Goal: Feedback & Contribution: Submit feedback/report problem

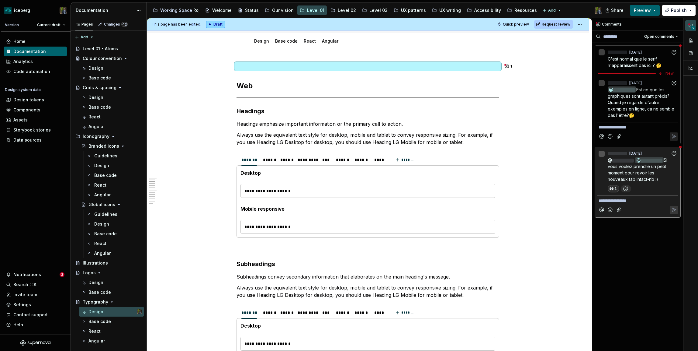
scroll to position [71, 0]
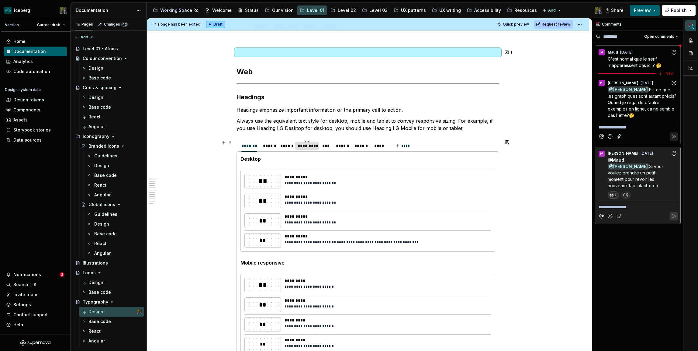
click at [307, 146] on div "*********" at bounding box center [307, 146] width 19 height 6
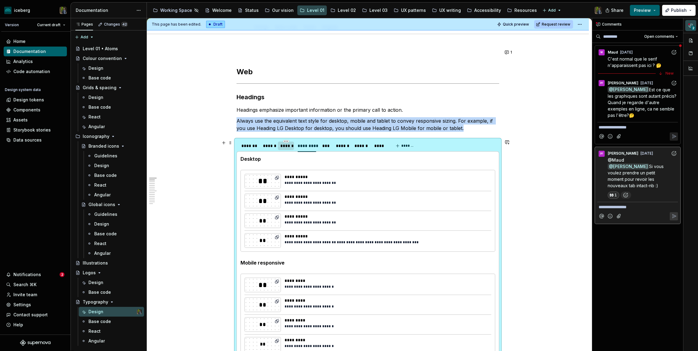
click at [288, 146] on div "******" at bounding box center [286, 146] width 12 height 6
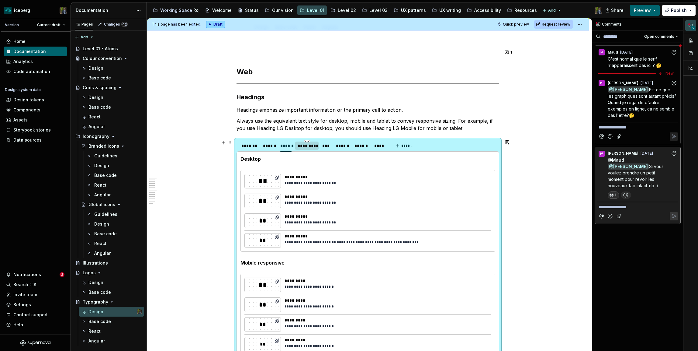
click at [306, 147] on div "*********" at bounding box center [307, 146] width 19 height 6
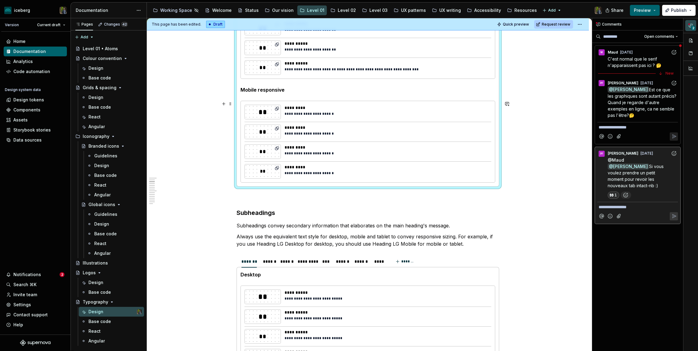
scroll to position [156, 0]
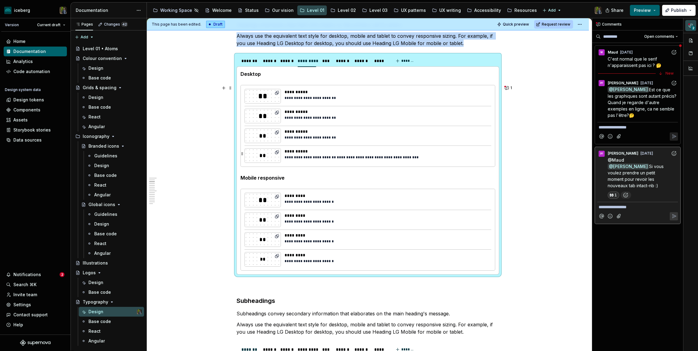
click at [297, 147] on div "**********" at bounding box center [368, 125] width 254 height 81
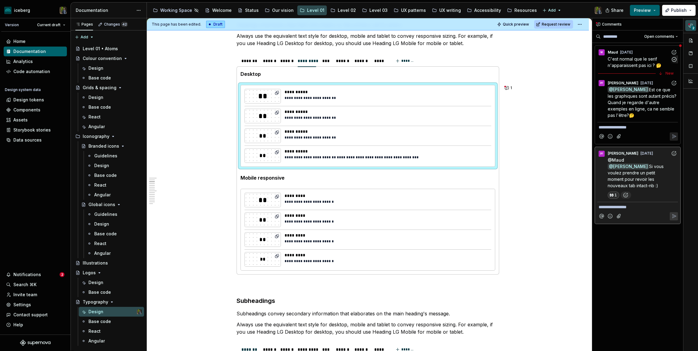
click at [639, 63] on span "C'est normal que le serif n'apparaissent pas ici ? 🤔" at bounding box center [635, 62] width 54 height 12
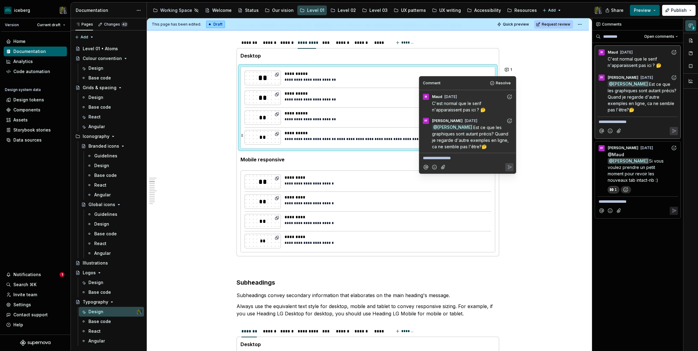
scroll to position [173, 0]
click at [34, 99] on div "Design tokens" at bounding box center [28, 100] width 31 height 6
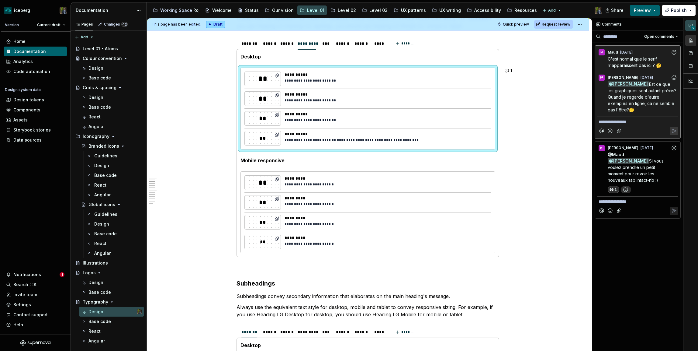
click at [691, 41] on button "button" at bounding box center [690, 40] width 11 height 11
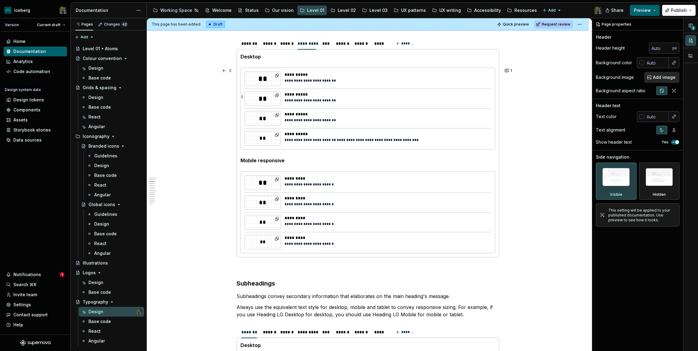
click at [425, 97] on div "**********" at bounding box center [386, 94] width 203 height 6
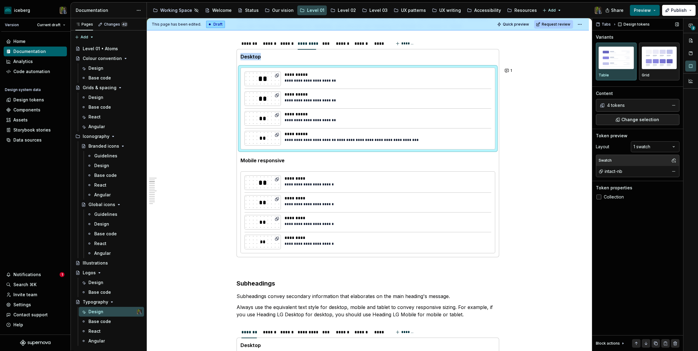
type textarea "*"
click at [617, 197] on span "Collection" at bounding box center [614, 196] width 20 height 5
click at [628, 107] on div "4 tokens" at bounding box center [637, 105] width 60 height 6
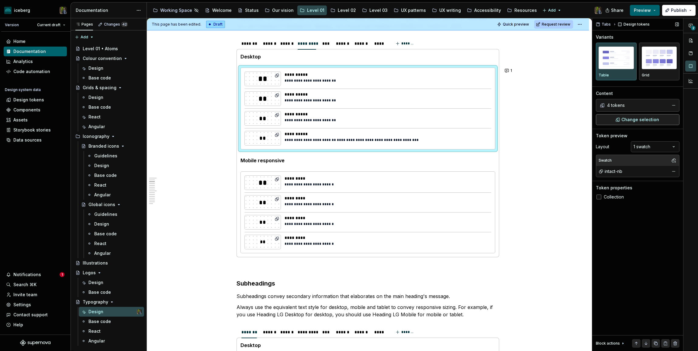
click at [627, 117] on span "Change selection" at bounding box center [640, 119] width 38 height 6
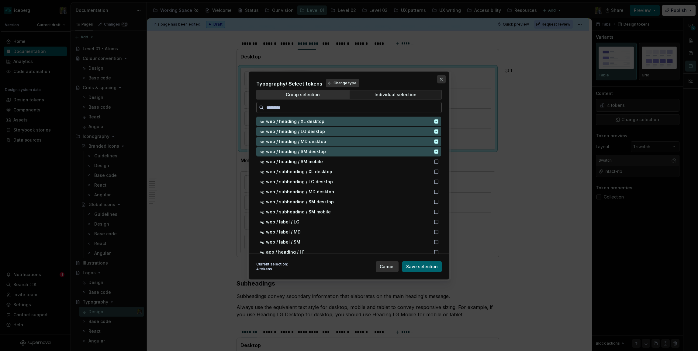
click at [441, 78] on button "button" at bounding box center [441, 79] width 9 height 9
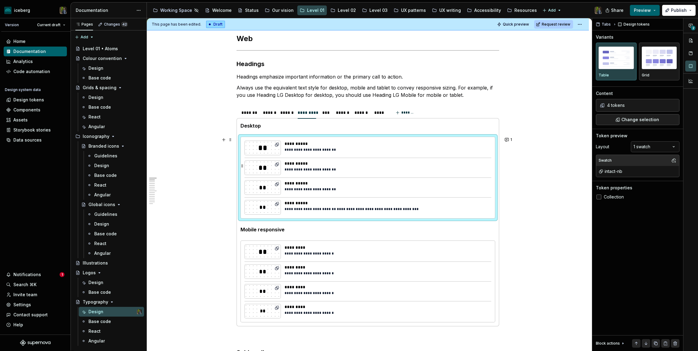
scroll to position [95, 0]
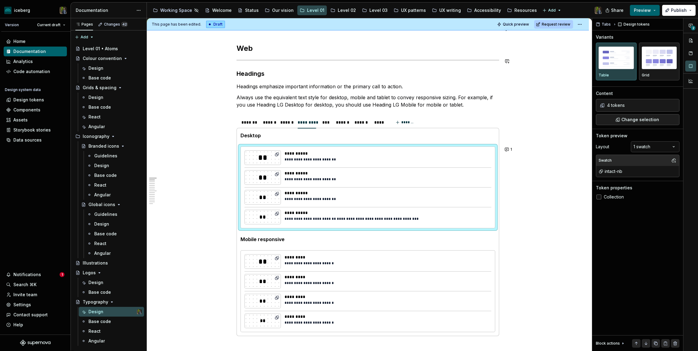
type textarea "*"
click at [38, 136] on div "Data sources" at bounding box center [35, 140] width 63 height 10
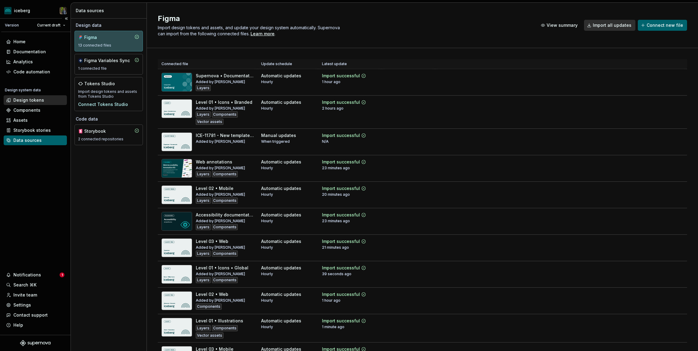
click at [41, 99] on div "Design tokens" at bounding box center [28, 100] width 31 height 6
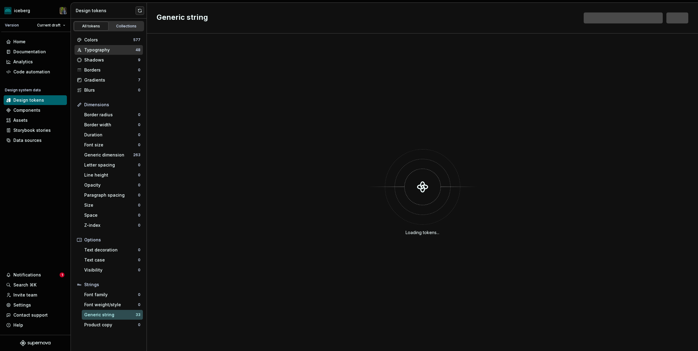
click at [111, 47] on div "Typography" at bounding box center [109, 50] width 51 height 6
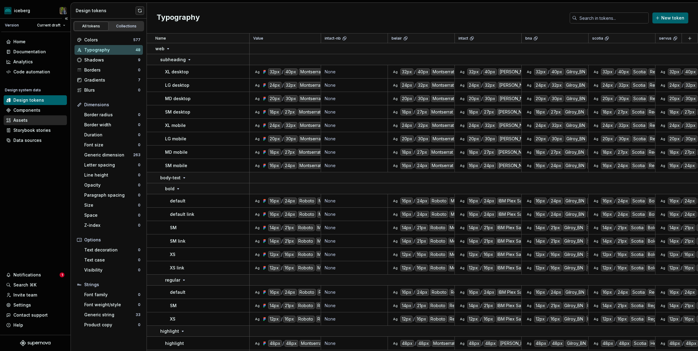
click at [21, 119] on div "Assets" at bounding box center [20, 120] width 14 height 6
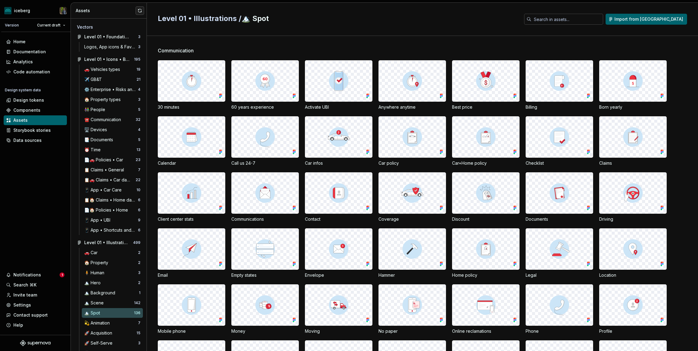
scroll to position [67, 0]
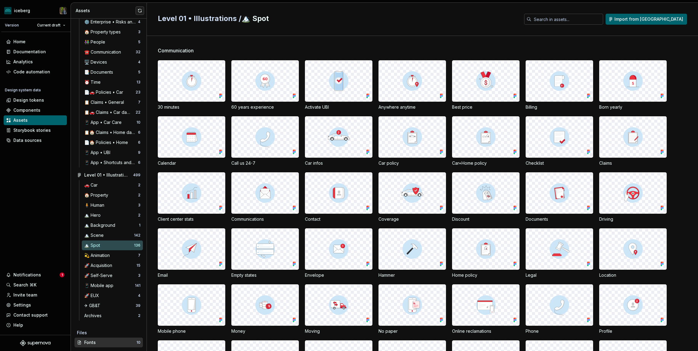
click at [92, 341] on div "Fonts" at bounding box center [110, 342] width 52 height 6
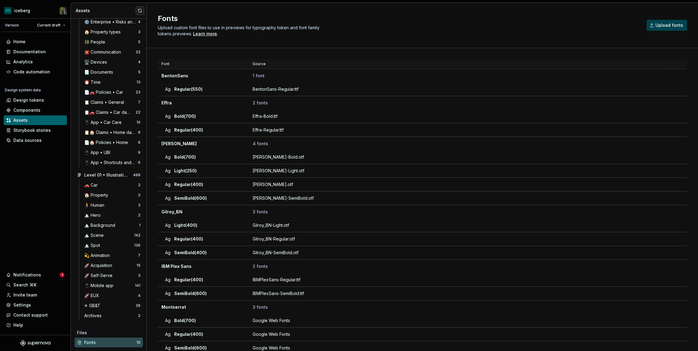
click at [674, 22] on span "Upload fonts" at bounding box center [669, 25] width 28 height 6
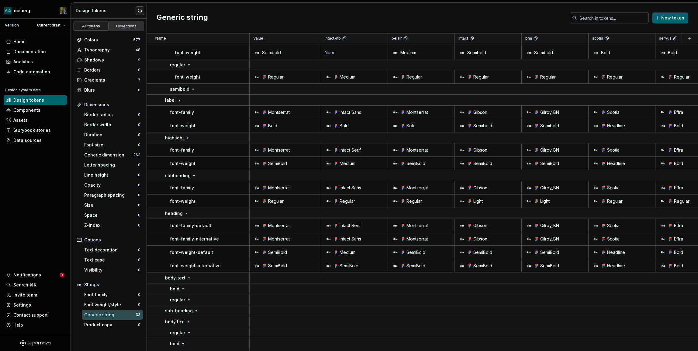
scroll to position [184, 0]
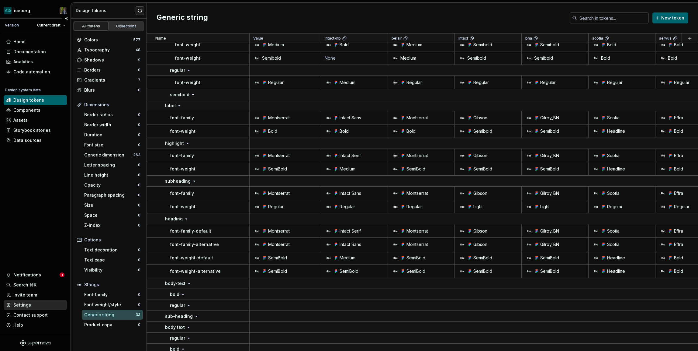
click at [25, 304] on div "Settings" at bounding box center [22, 305] width 18 height 6
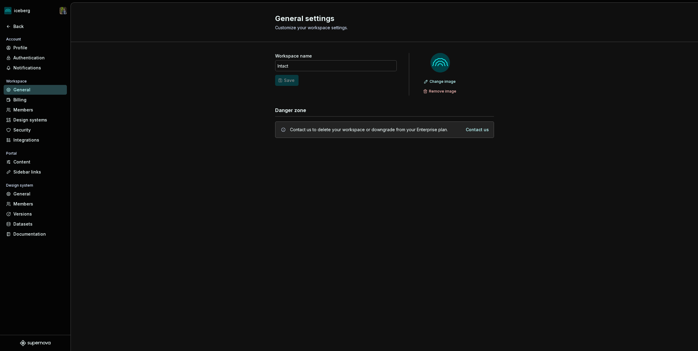
click at [172, 161] on div "Workspace name Intact Save Change image Remove image Danger zone Contact us to …" at bounding box center [384, 101] width 627 height 119
click at [36, 194] on div "General" at bounding box center [38, 194] width 51 height 6
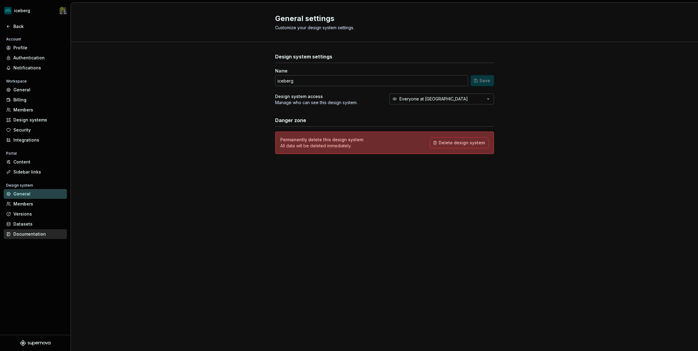
click at [41, 230] on div "Documentation" at bounding box center [35, 234] width 63 height 10
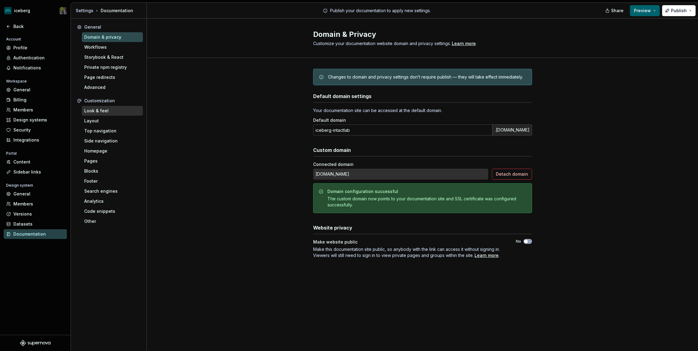
click at [109, 111] on div "Look & feel" at bounding box center [112, 111] width 56 height 6
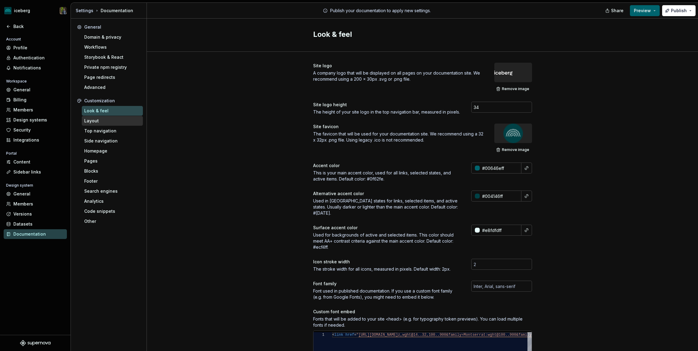
click at [108, 122] on div "Layout" at bounding box center [112, 121] width 56 height 6
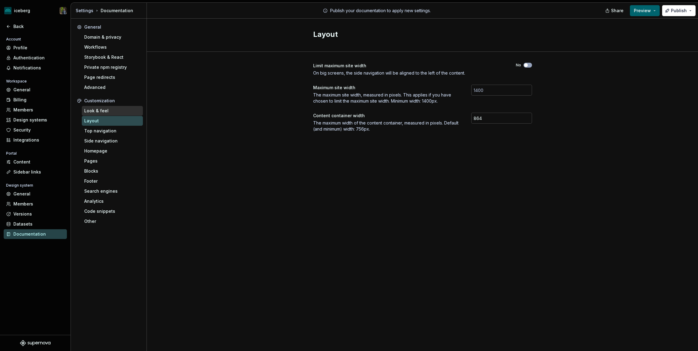
click at [110, 110] on div "Look & feel" at bounding box center [112, 111] width 56 height 6
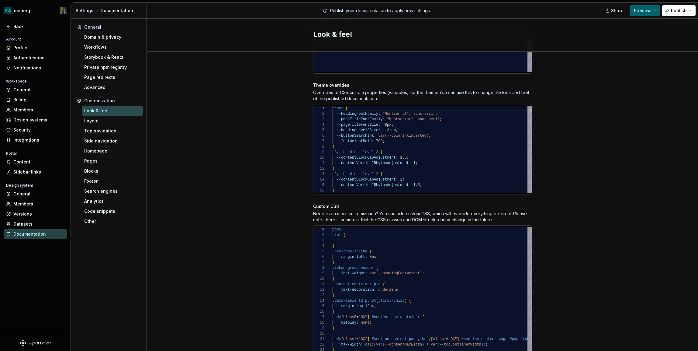
scroll to position [142, 0]
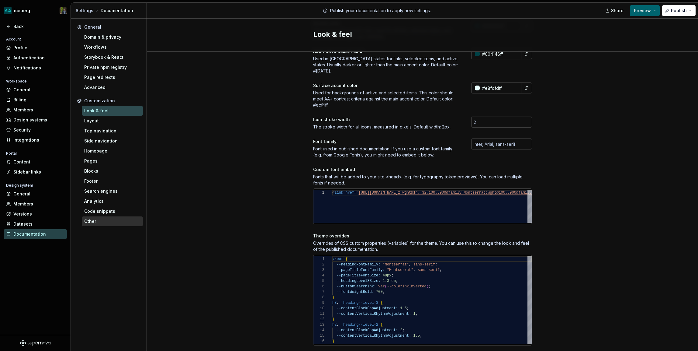
click at [101, 217] on div "Other" at bounding box center [112, 221] width 61 height 10
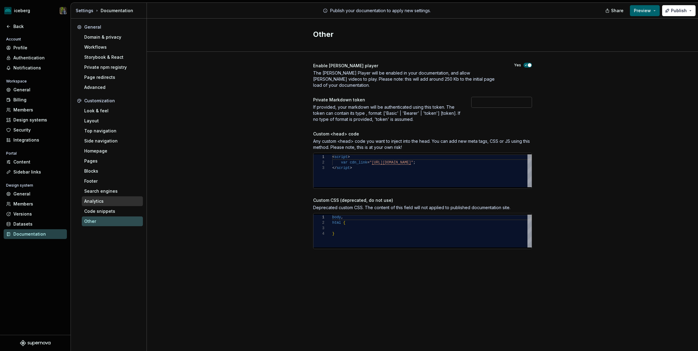
click at [102, 199] on div "Analytics" at bounding box center [112, 201] width 56 height 6
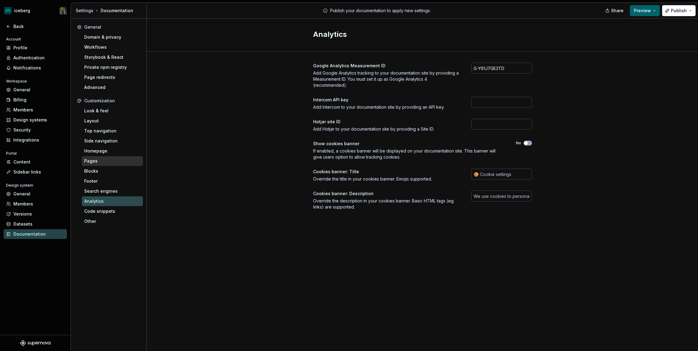
click at [107, 158] on div "Pages" at bounding box center [112, 161] width 56 height 6
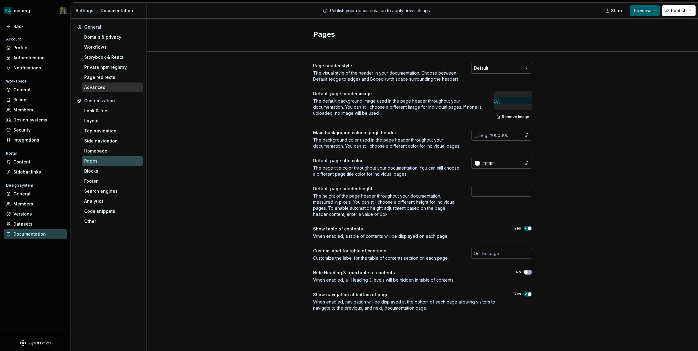
click at [104, 87] on div "Advanced" at bounding box center [112, 87] width 56 height 6
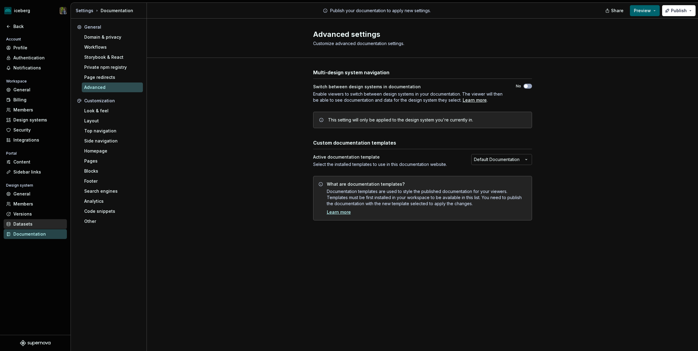
click at [32, 221] on div "Datasets" at bounding box center [38, 224] width 51 height 6
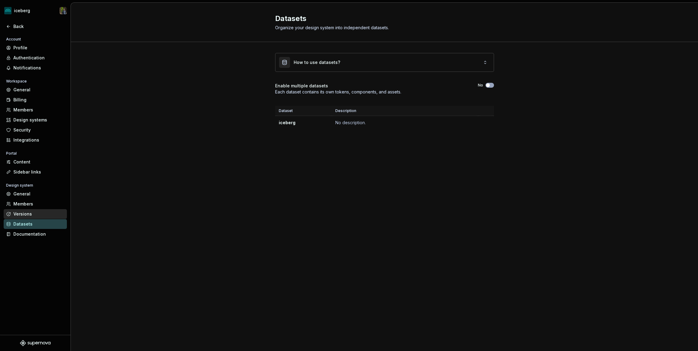
click at [33, 212] on div "Versions" at bounding box center [38, 214] width 51 height 6
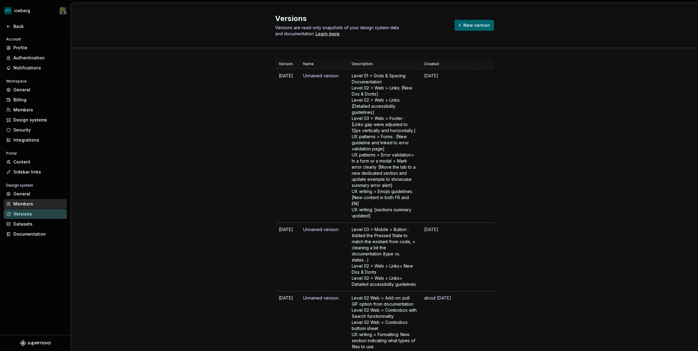
click at [37, 203] on div "Members" at bounding box center [38, 204] width 51 height 6
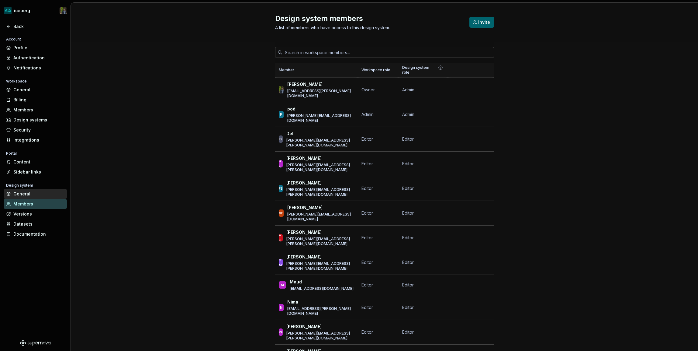
click at [35, 190] on div "General" at bounding box center [35, 194] width 63 height 10
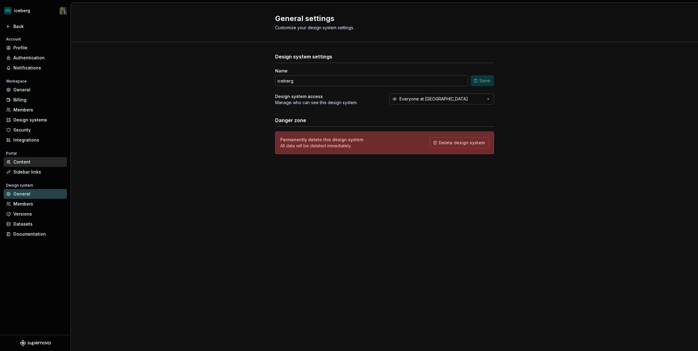
click at [36, 161] on div "Content" at bounding box center [38, 162] width 51 height 6
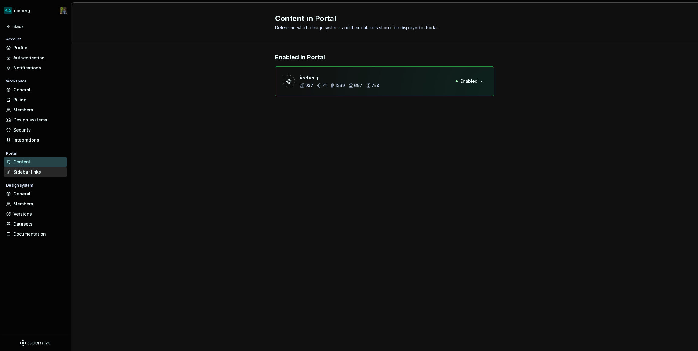
click at [36, 171] on div "Sidebar links" at bounding box center [38, 172] width 51 height 6
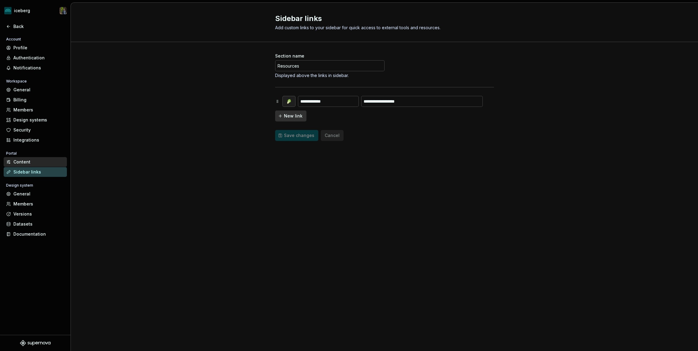
click at [35, 162] on div "Content" at bounding box center [38, 162] width 51 height 6
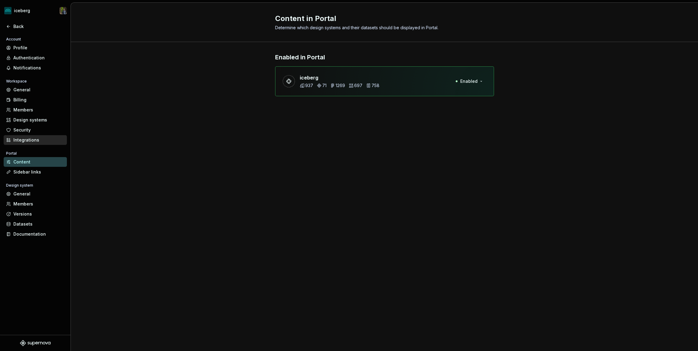
click at [34, 141] on div "Integrations" at bounding box center [38, 140] width 51 height 6
click at [35, 130] on div "Security" at bounding box center [38, 130] width 51 height 6
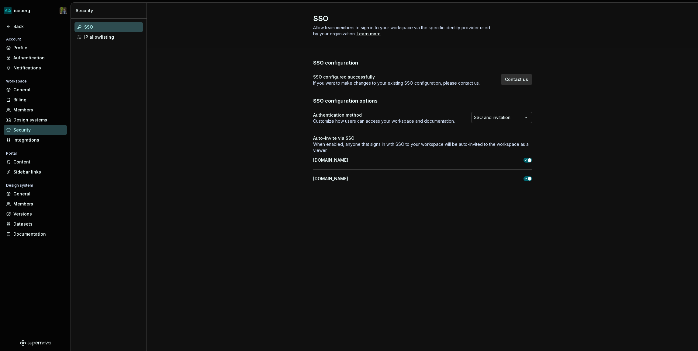
click at [35, 130] on div "Security" at bounding box center [38, 130] width 51 height 6
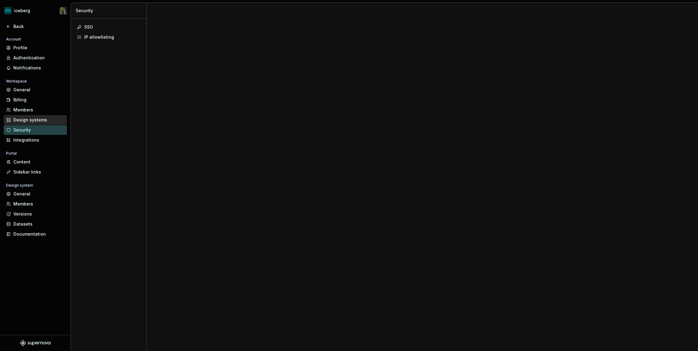
click at [35, 120] on div "Design systems" at bounding box center [38, 120] width 51 height 6
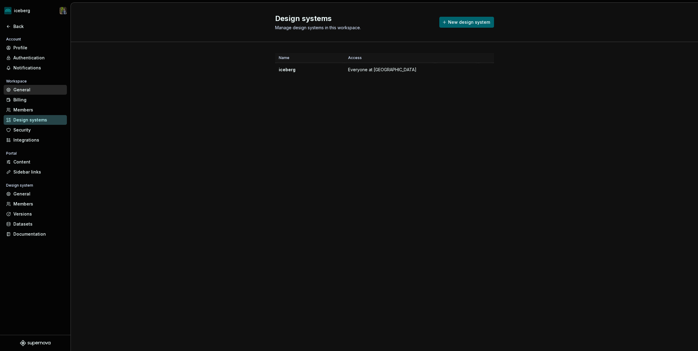
click at [39, 88] on div "General" at bounding box center [38, 90] width 51 height 6
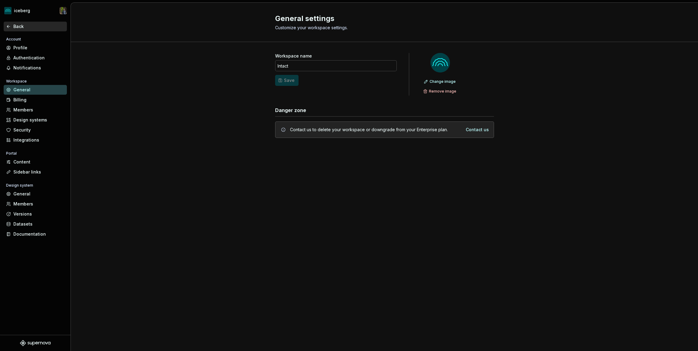
click at [15, 28] on div "Back" at bounding box center [38, 26] width 51 height 6
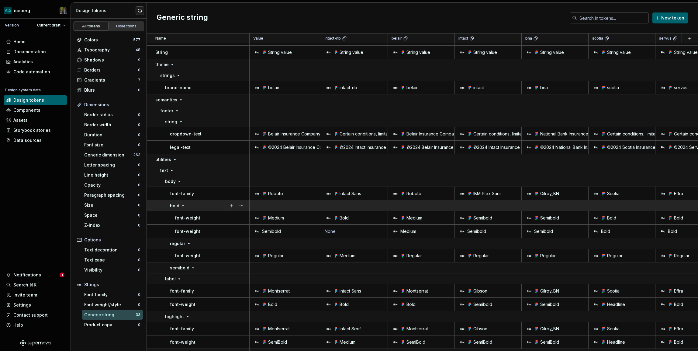
scroll to position [12, 0]
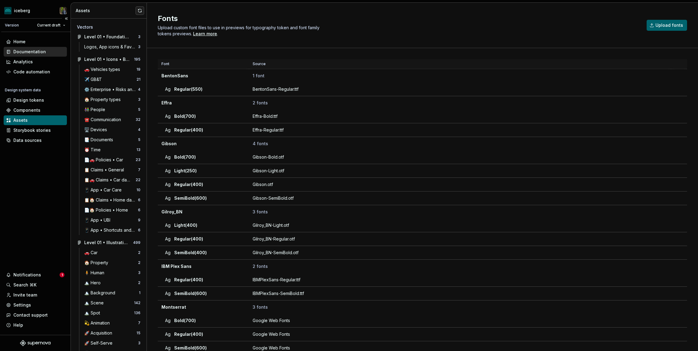
click at [26, 54] on div "Documentation" at bounding box center [29, 52] width 33 height 6
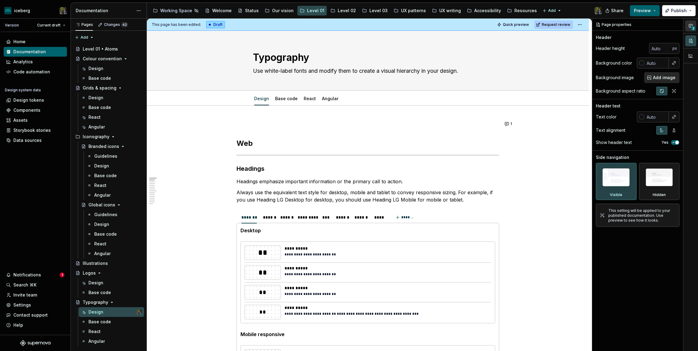
click at [691, 28] on span "2" at bounding box center [693, 28] width 5 height 5
type textarea "*"
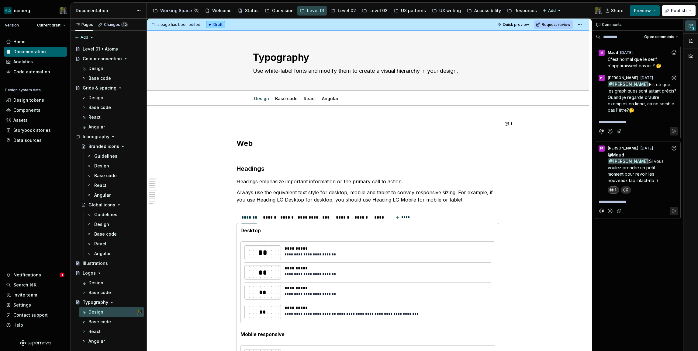
click at [633, 122] on p "**********" at bounding box center [638, 122] width 78 height 6
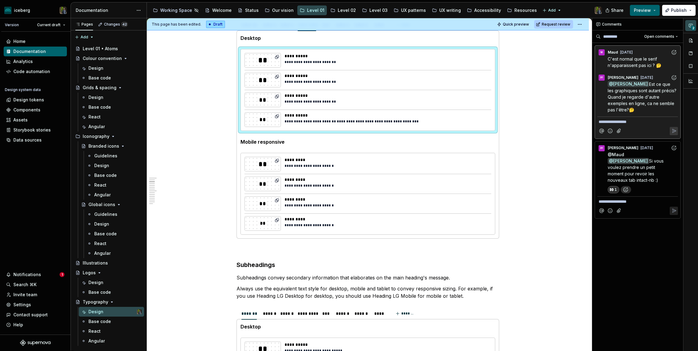
scroll to position [192, 0]
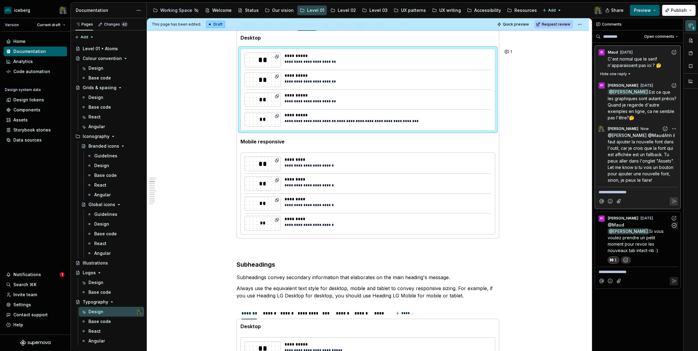
click at [647, 241] on span "Si vous voulez prendre un petit moment pour revoir les nouveaux tab intact-nb :)" at bounding box center [636, 240] width 57 height 24
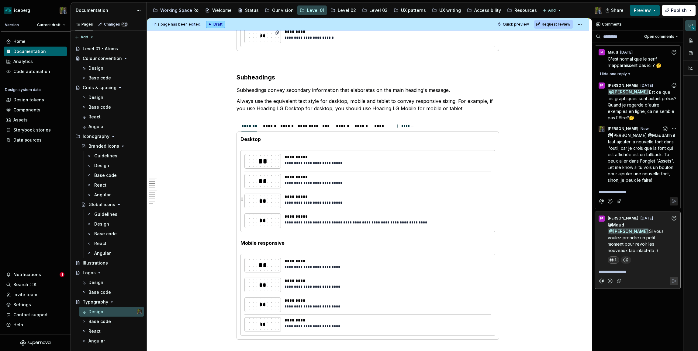
scroll to position [405, 0]
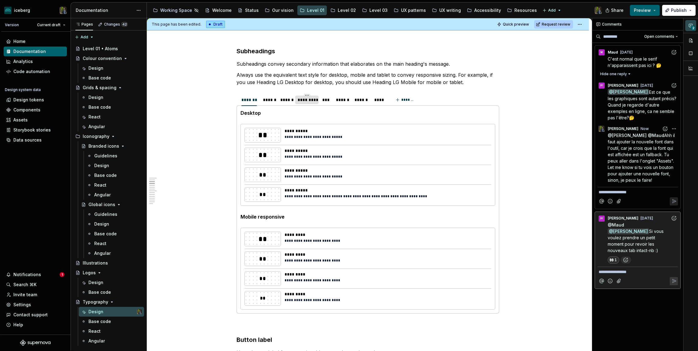
click at [308, 102] on div "*********" at bounding box center [307, 100] width 19 height 6
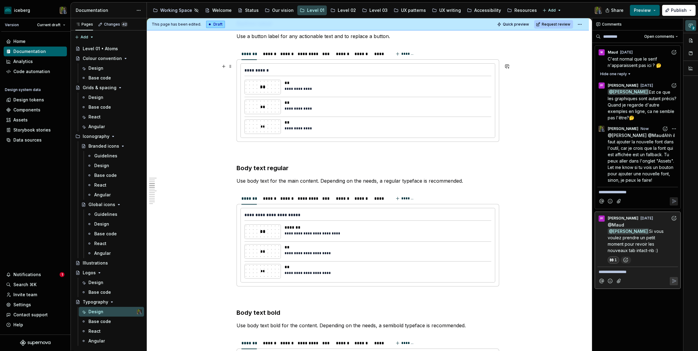
scroll to position [723, 0]
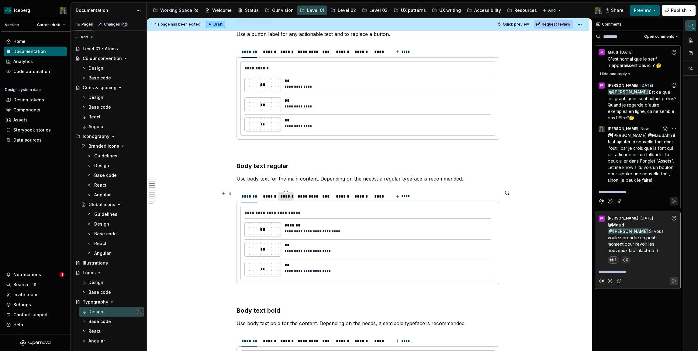
click at [290, 197] on div "******" at bounding box center [286, 196] width 12 height 6
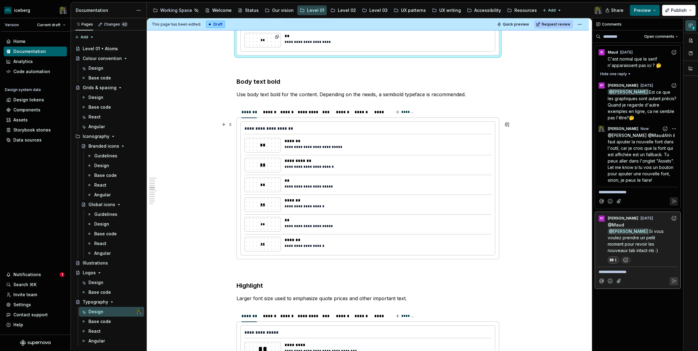
scroll to position [956, 0]
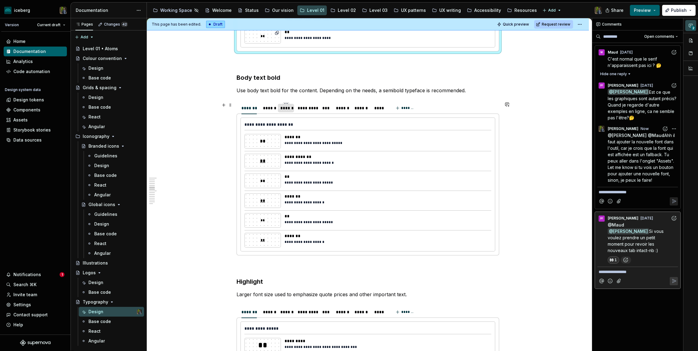
click at [290, 110] on div "******" at bounding box center [286, 108] width 12 height 6
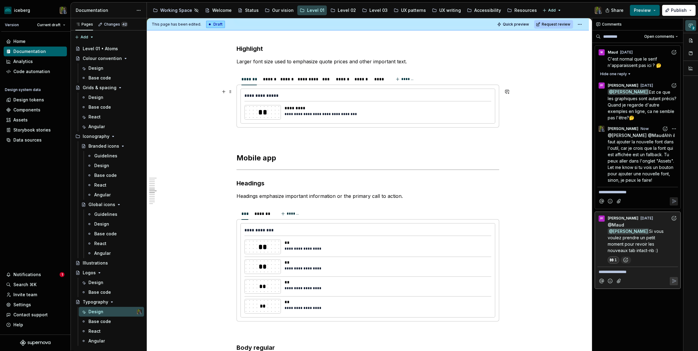
scroll to position [1191, 0]
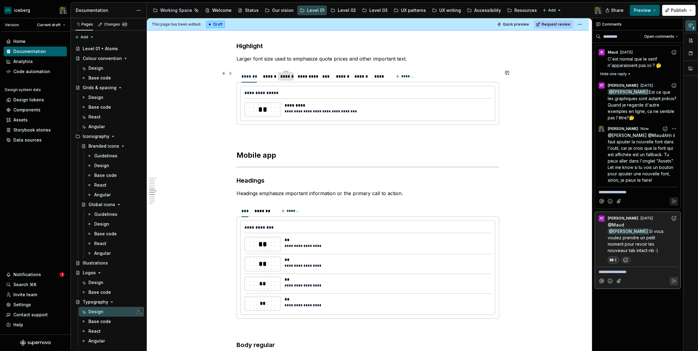
click at [290, 78] on div "******" at bounding box center [286, 76] width 12 height 6
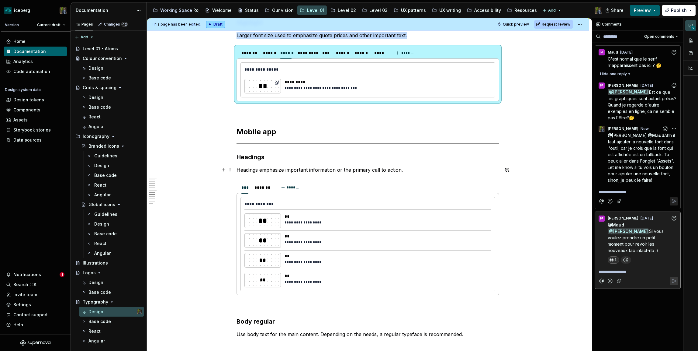
scroll to position [1218, 0]
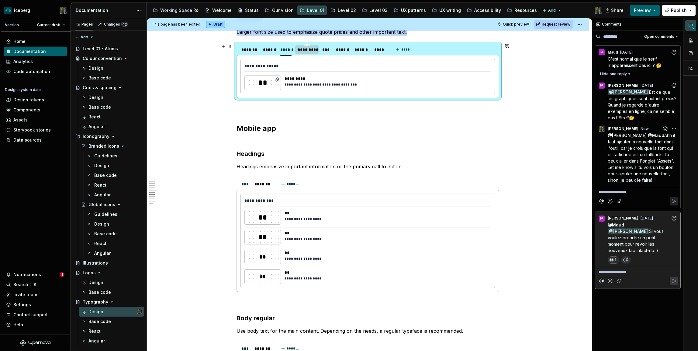
click at [304, 51] on div "*********" at bounding box center [307, 50] width 19 height 6
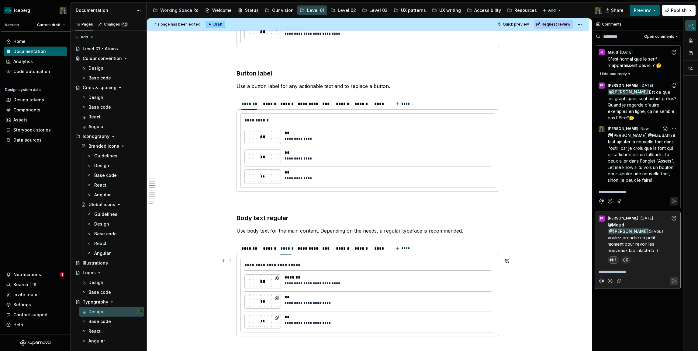
scroll to position [0, 0]
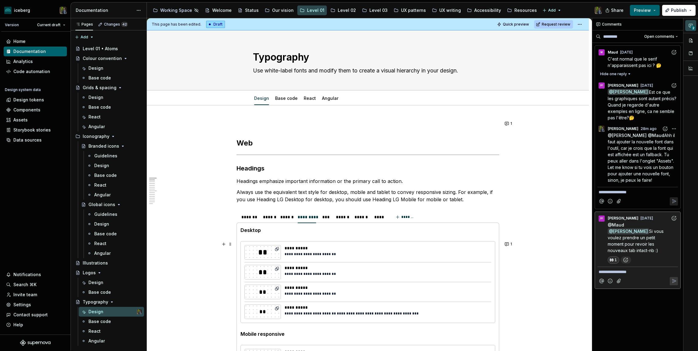
type textarea "*"
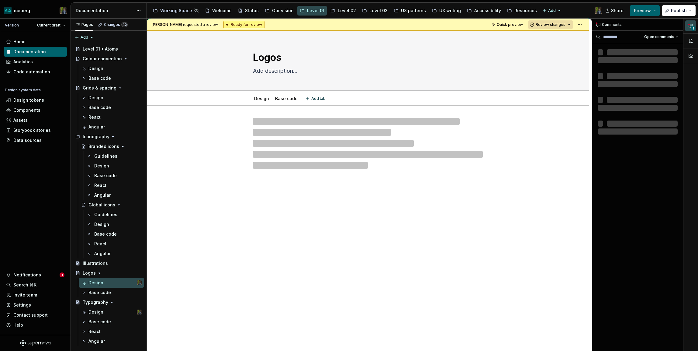
type textarea "*"
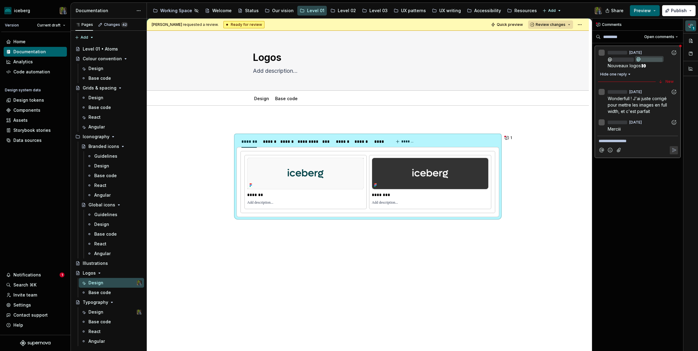
scroll to position [0, 0]
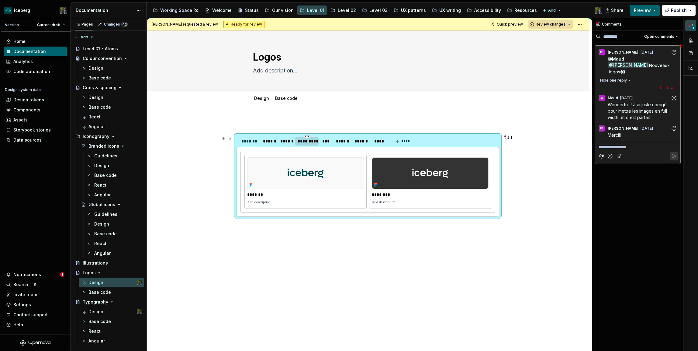
click at [313, 140] on div "*********" at bounding box center [307, 141] width 19 height 6
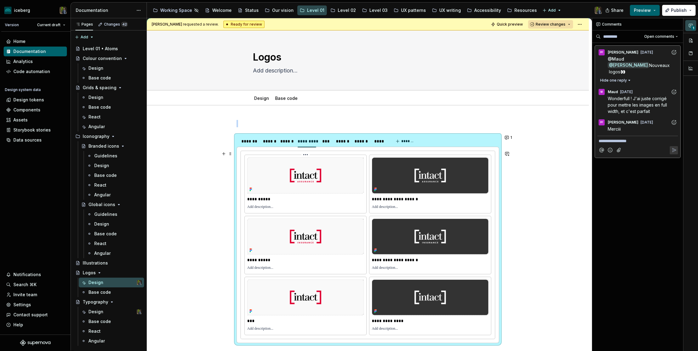
scroll to position [11, 0]
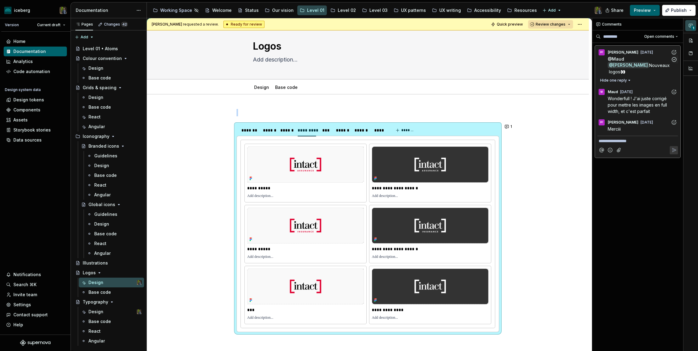
click at [675, 50] on icon "Add reaction" at bounding box center [674, 52] width 6 height 6
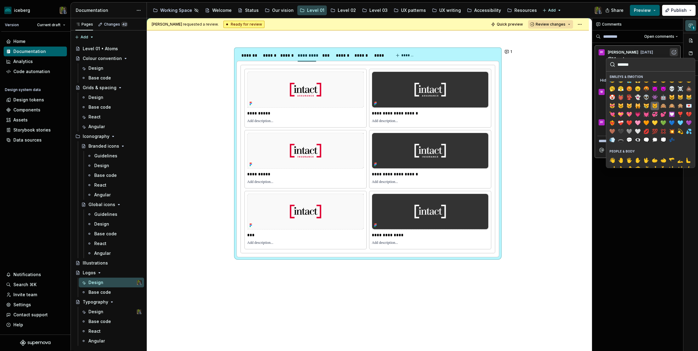
scroll to position [87, 0]
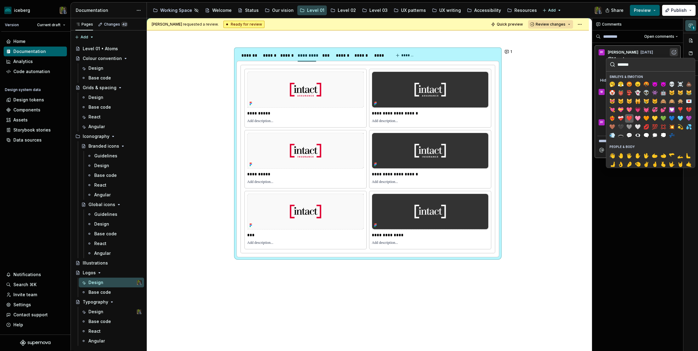
click at [630, 117] on span "❤️" at bounding box center [629, 118] width 5 height 6
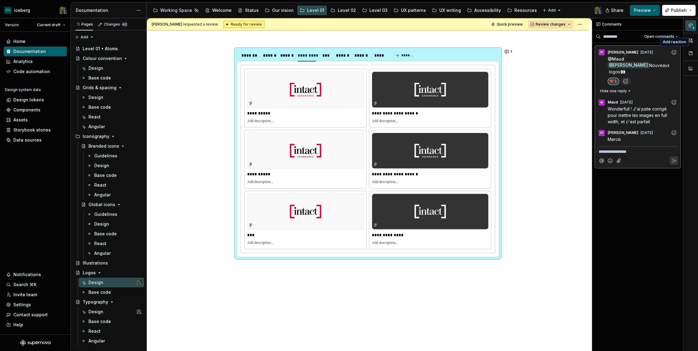
click at [674, 99] on icon "Add reaction" at bounding box center [674, 102] width 6 height 6
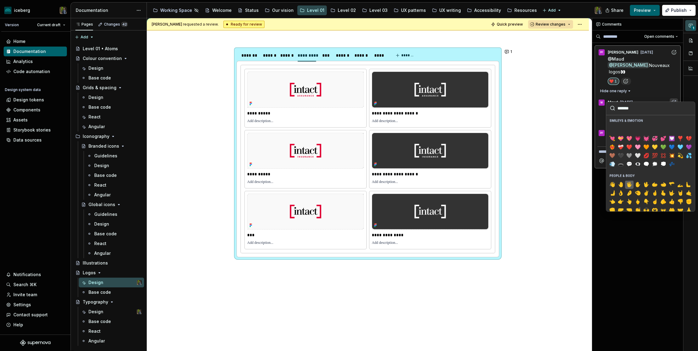
scroll to position [100, 0]
click at [631, 149] on span "❤️" at bounding box center [629, 149] width 5 height 6
